Goal: Task Accomplishment & Management: Manage account settings

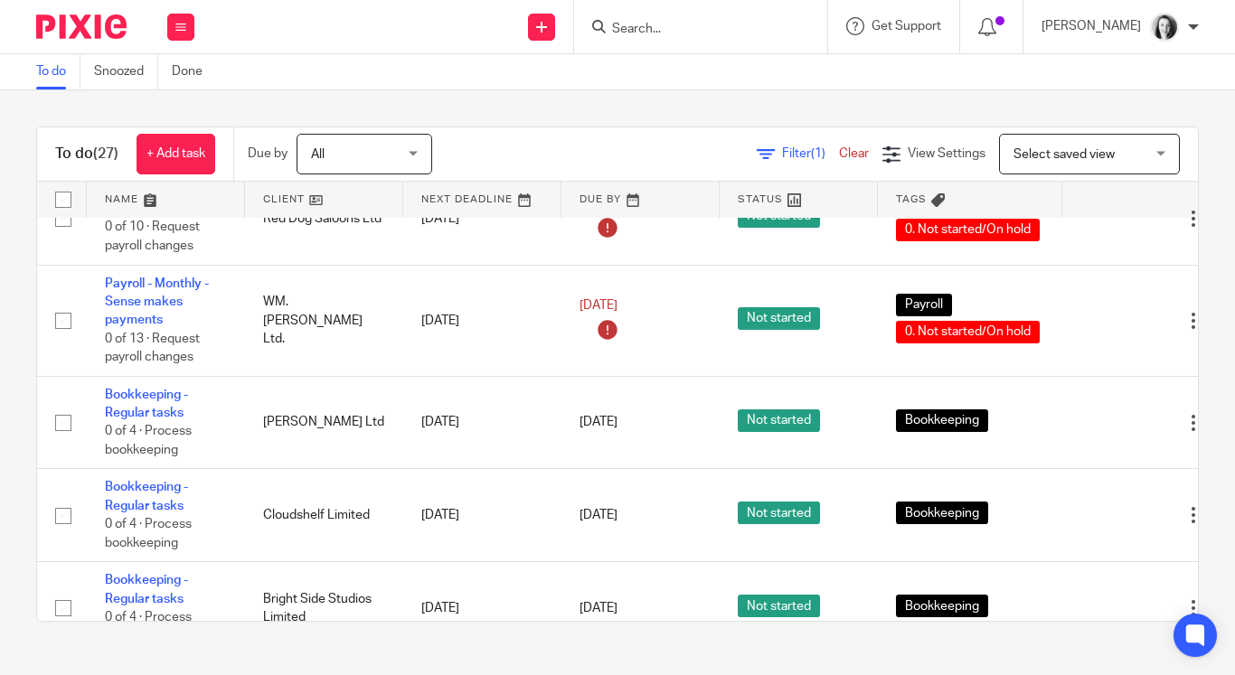
scroll to position [1164, 0]
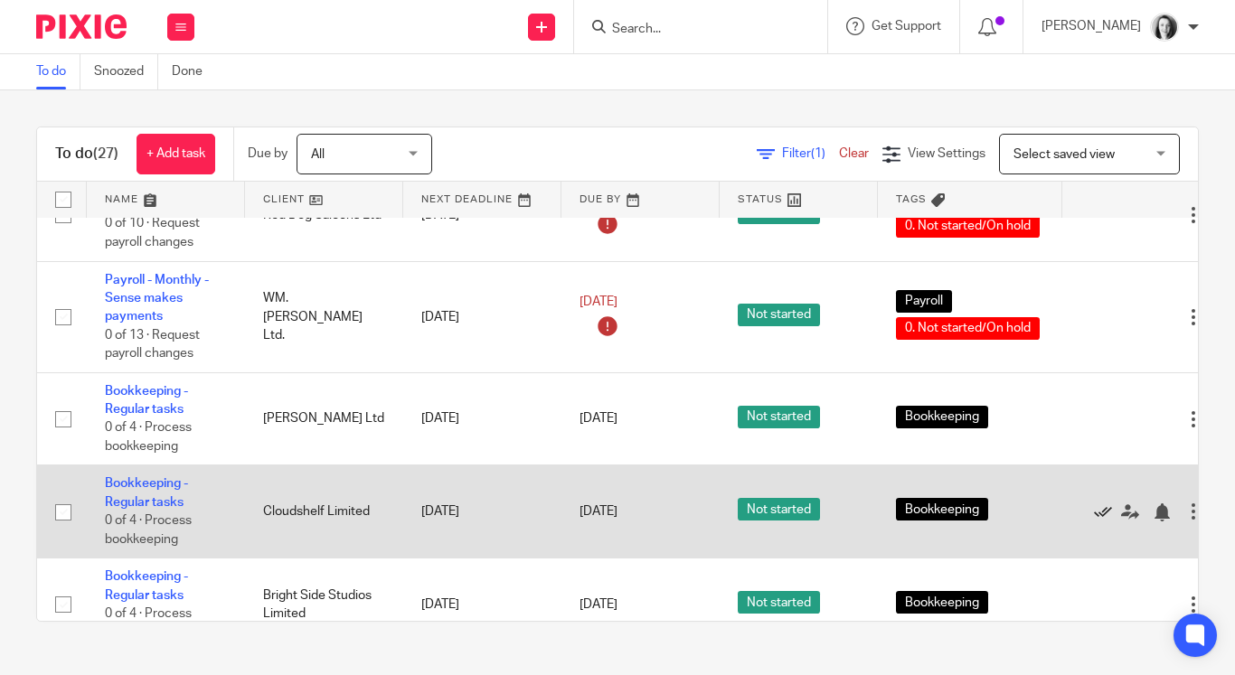
click at [1103, 522] on icon at bounding box center [1103, 513] width 18 height 18
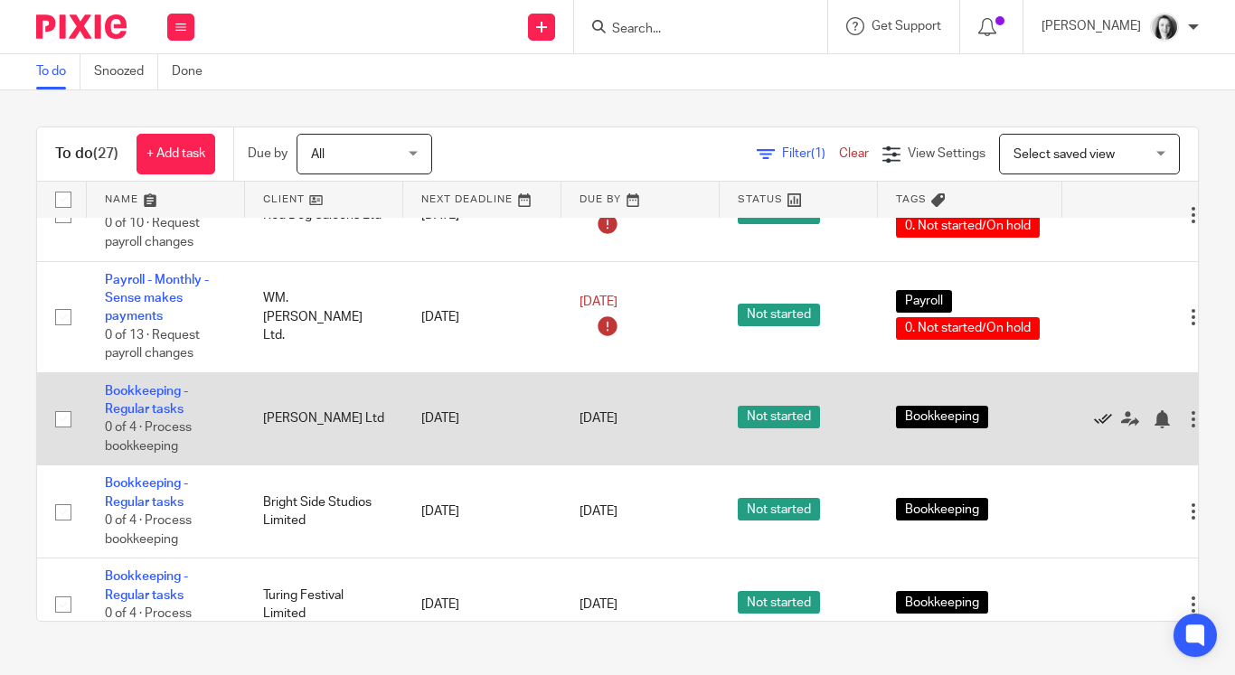
click at [1106, 428] on icon at bounding box center [1103, 419] width 18 height 18
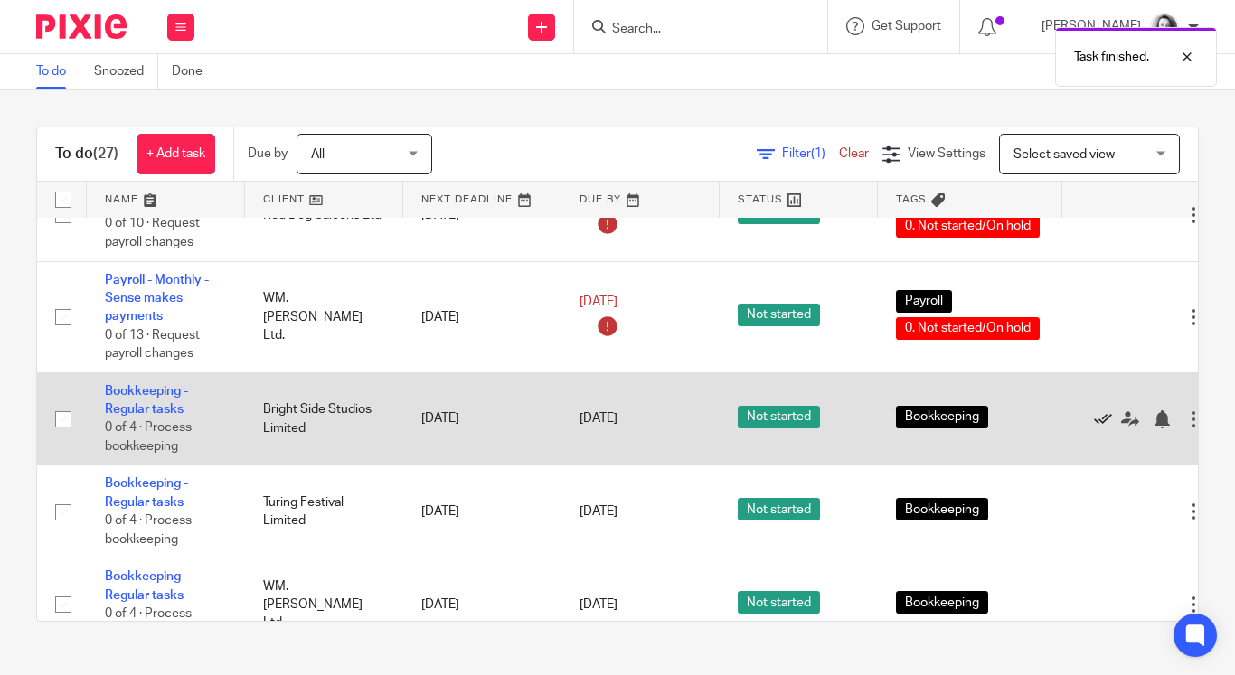
click at [1106, 428] on icon at bounding box center [1103, 419] width 18 height 18
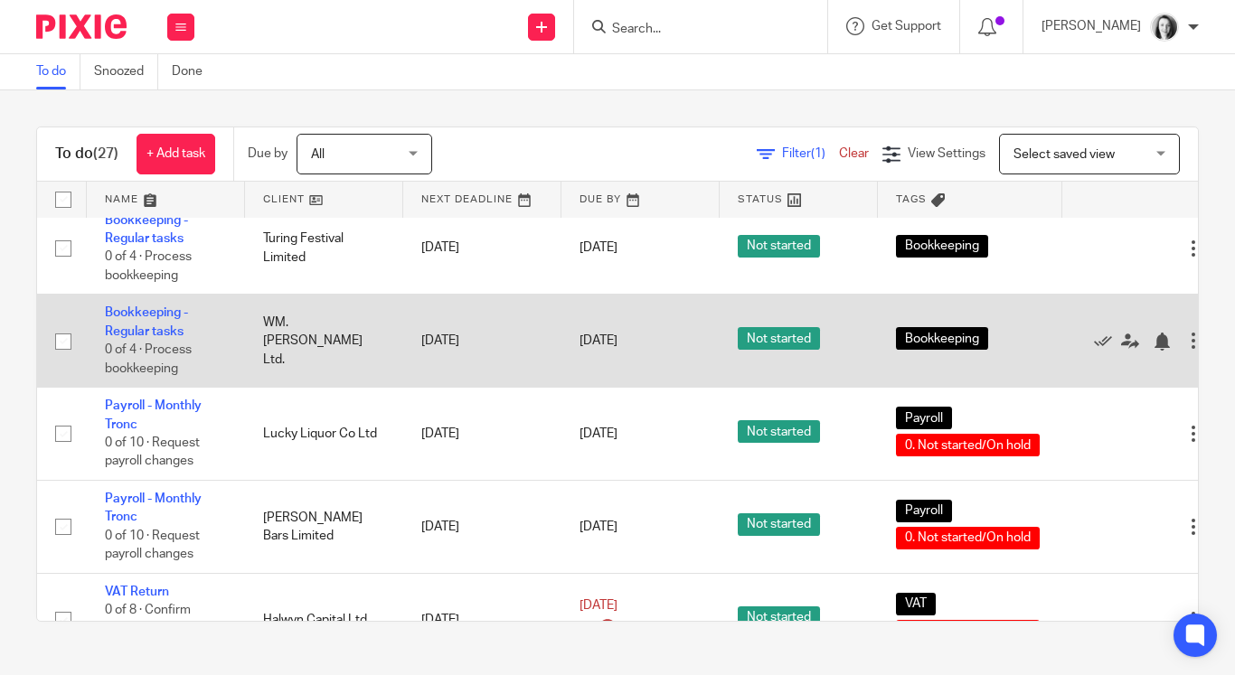
scroll to position [1342, 0]
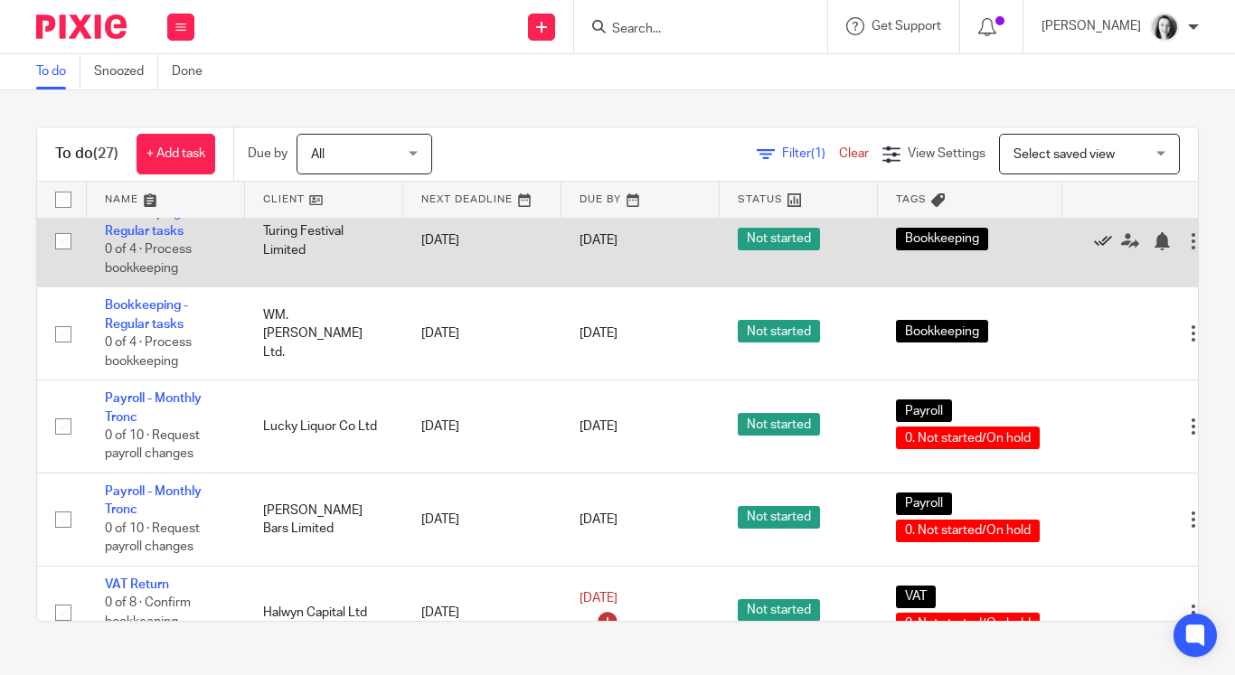
click at [1102, 250] on icon at bounding box center [1103, 241] width 18 height 18
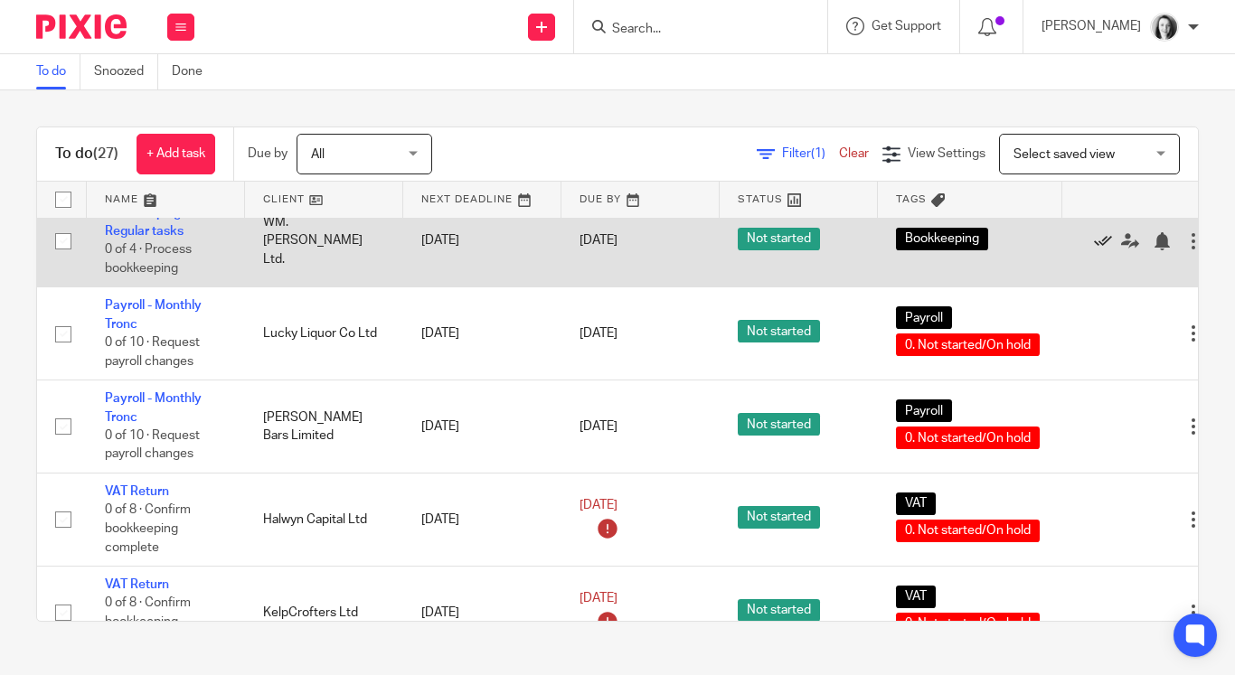
click at [1099, 250] on icon at bounding box center [1103, 241] width 18 height 18
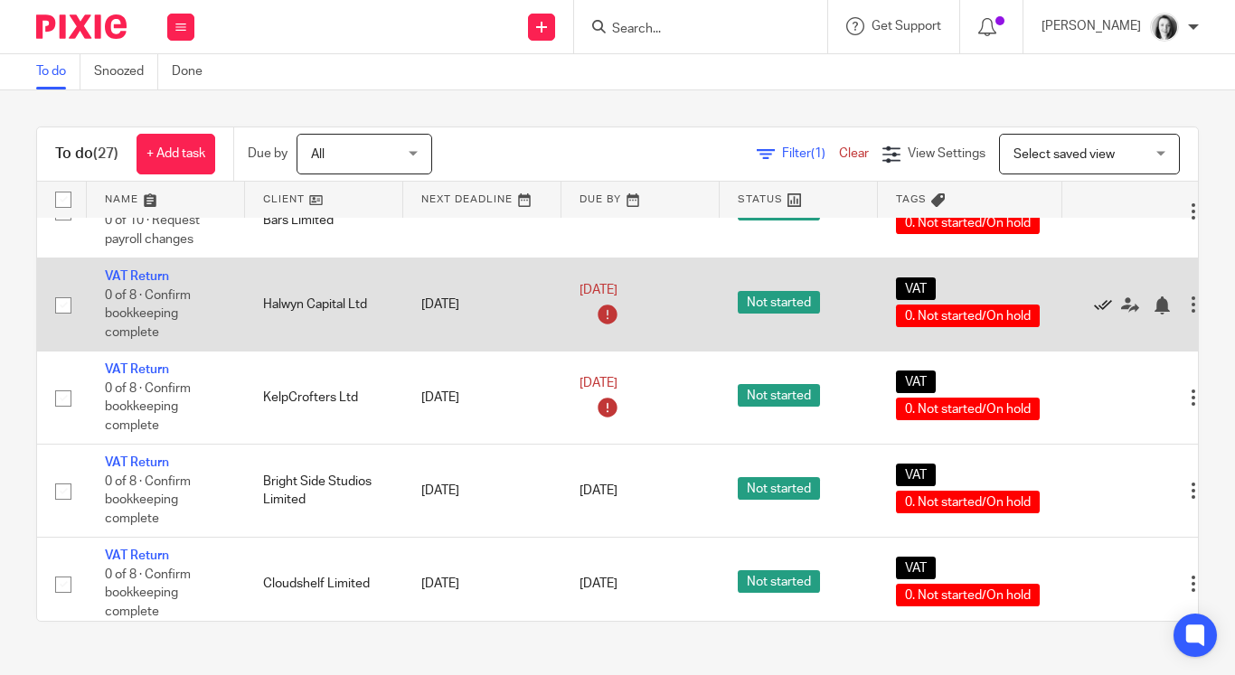
scroll to position [1459, 0]
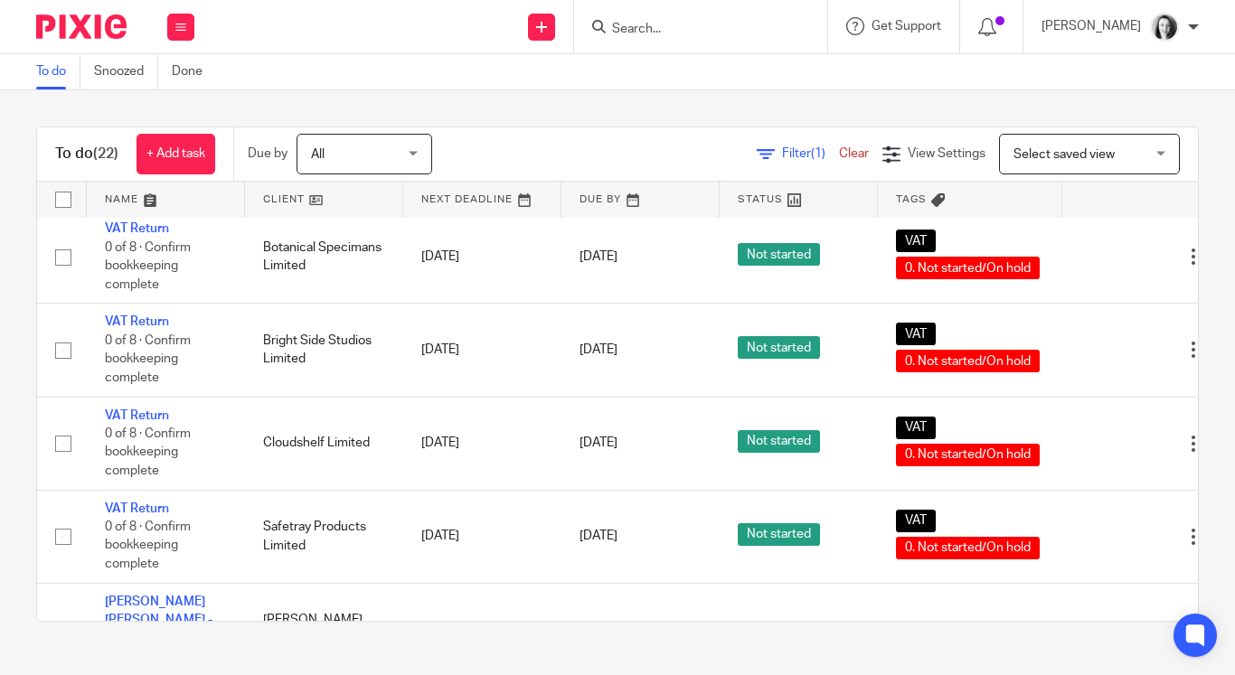
scroll to position [1900, 0]
